Goal: Find specific page/section: Find specific page/section

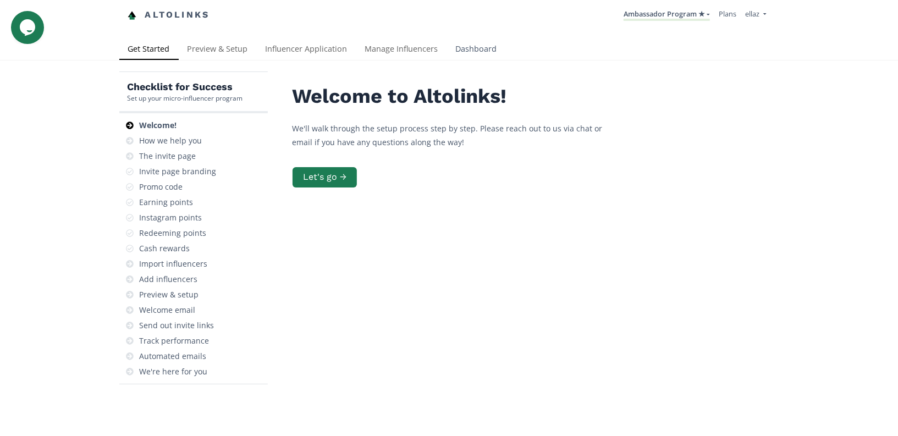
click at [469, 45] on link "Dashboard" at bounding box center [476, 50] width 59 height 22
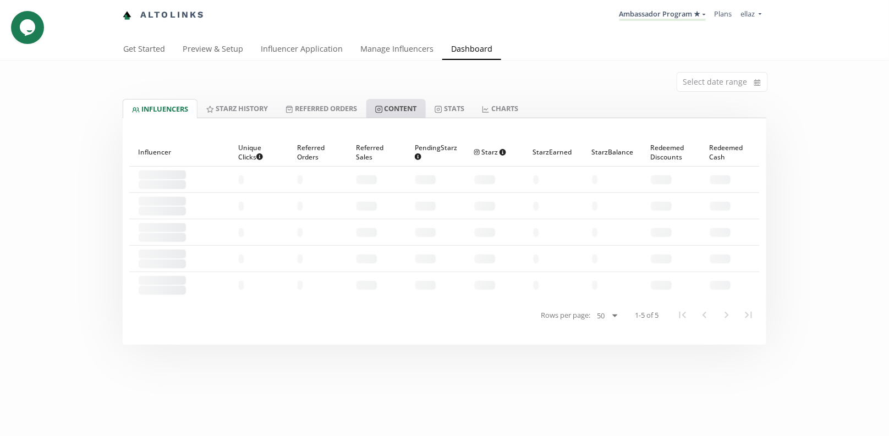
click at [413, 104] on link "Content" at bounding box center [395, 108] width 59 height 19
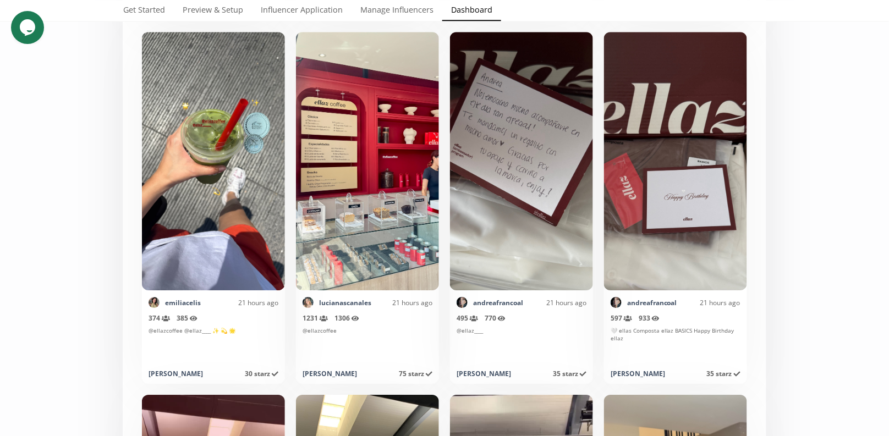
scroll to position [3379, 0]
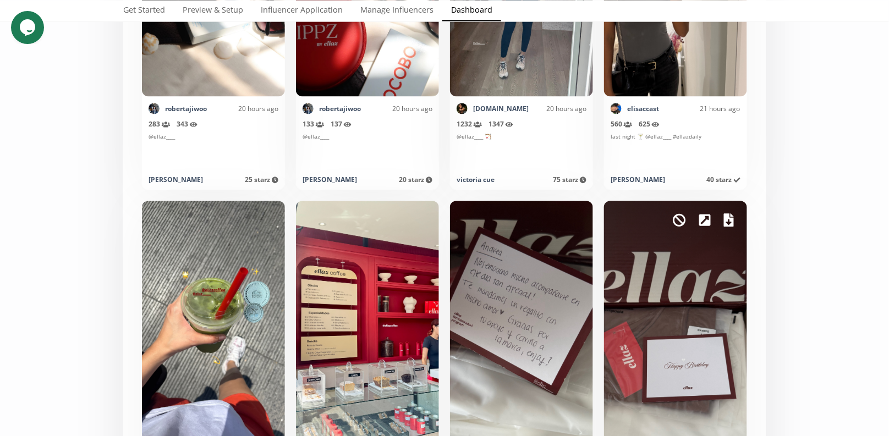
click at [728, 221] on icon at bounding box center [729, 219] width 10 height 13
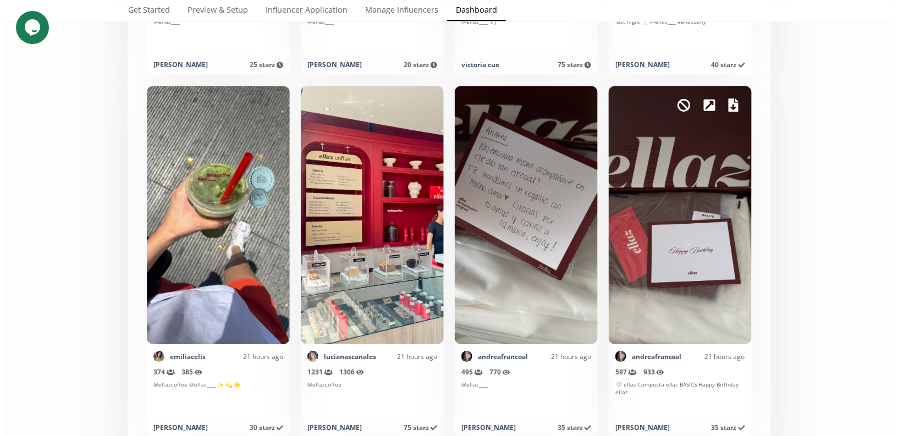
scroll to position [3504, 0]
